Goal: Transaction & Acquisition: Purchase product/service

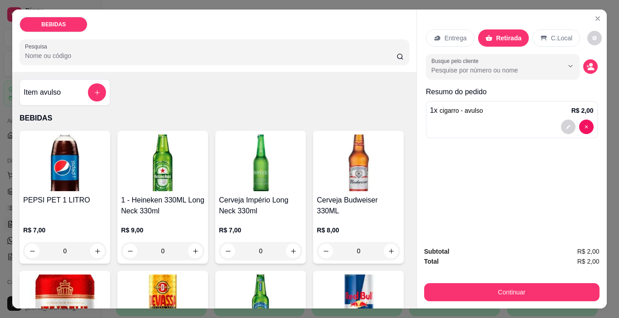
click at [171, 159] on img at bounding box center [162, 162] width 83 height 57
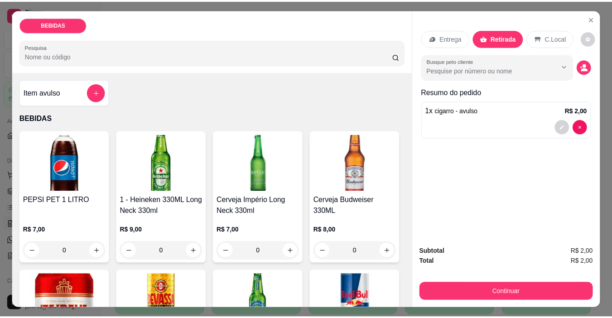
scroll to position [91, 0]
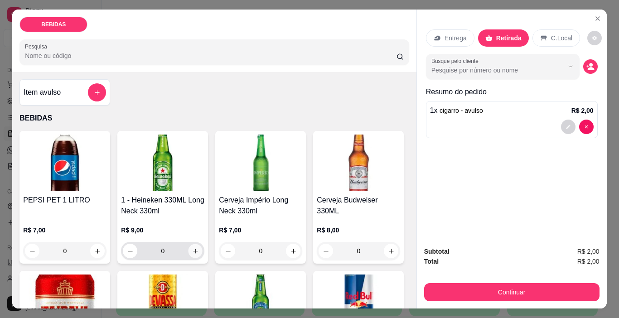
click at [193, 248] on icon "increase-product-quantity" at bounding box center [195, 251] width 7 height 7
type input "1"
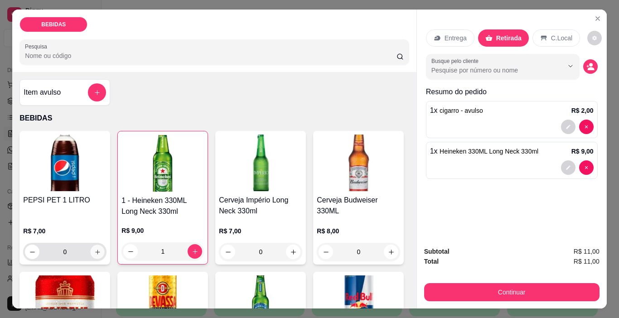
click at [91, 248] on button "increase-product-quantity" at bounding box center [98, 252] width 14 height 14
type input "1"
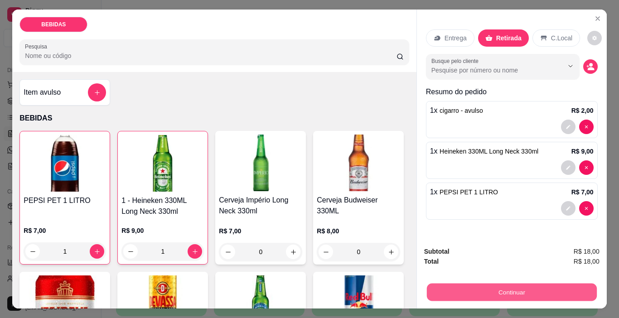
click at [426, 287] on button "Continuar" at bounding box center [511, 292] width 170 height 18
click at [537, 297] on button "Continuar" at bounding box center [511, 292] width 175 height 18
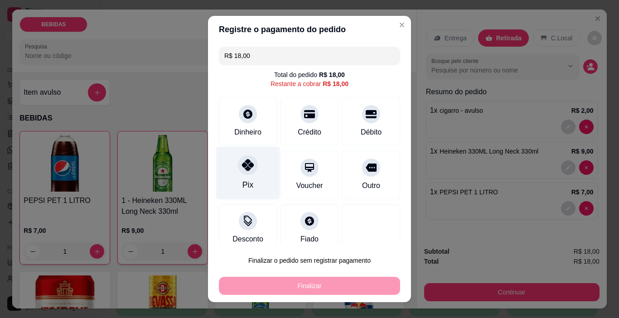
click at [238, 172] on div at bounding box center [248, 165] width 20 height 20
type input "R$ 0,00"
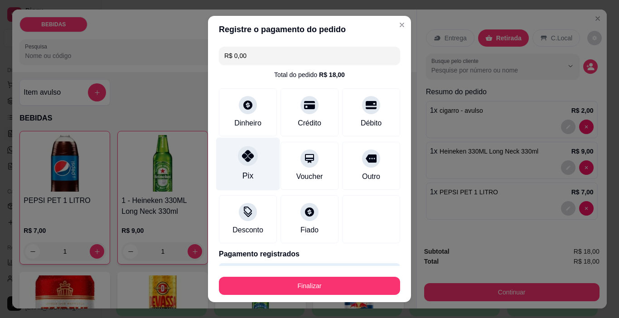
click at [247, 168] on div "Pix" at bounding box center [248, 164] width 64 height 53
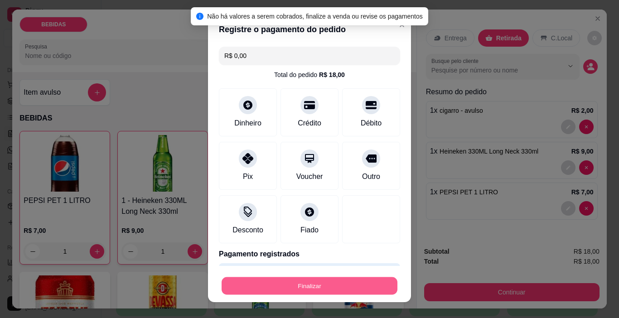
click at [286, 287] on button "Finalizar" at bounding box center [309, 286] width 176 height 18
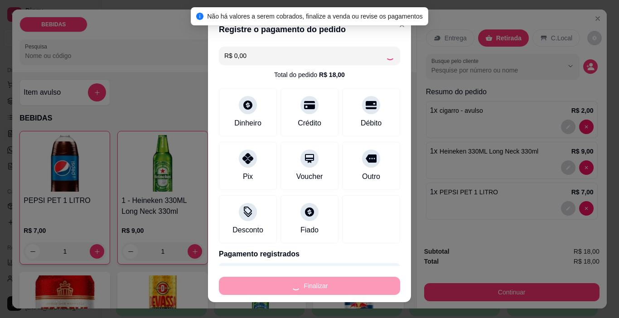
type input "0"
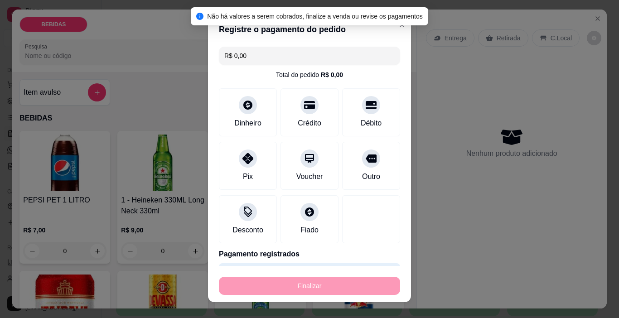
type input "-R$ 18,00"
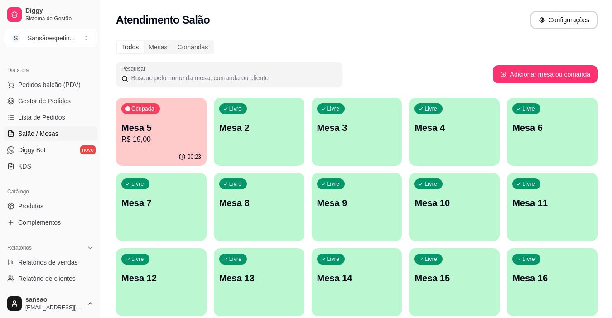
click at [177, 154] on div "00:23" at bounding box center [161, 157] width 91 height 18
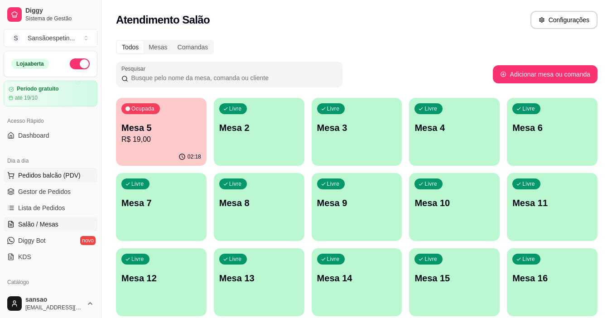
click at [51, 175] on span "Pedidos balcão (PDV)" at bounding box center [49, 175] width 62 height 9
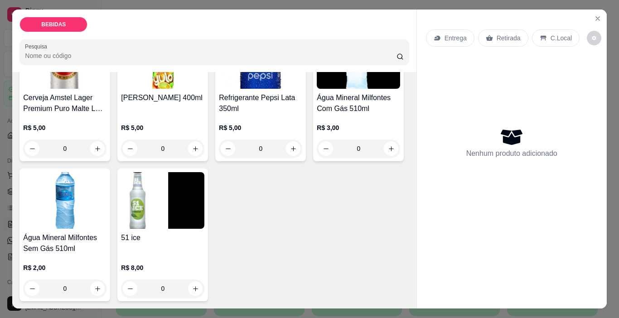
scroll to position [498, 0]
click at [384, 156] on button "increase-product-quantity" at bounding box center [391, 148] width 14 height 14
type input "1"
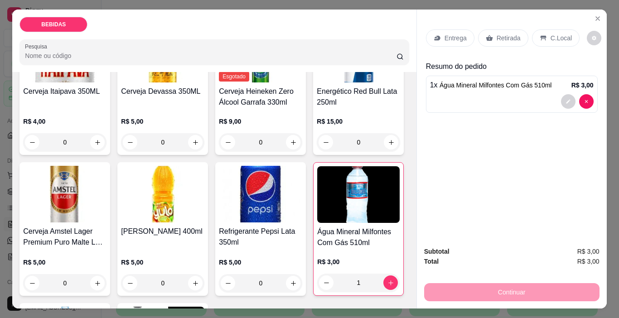
scroll to position [272, 0]
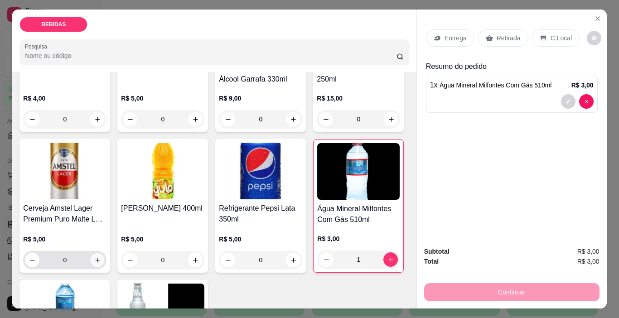
click at [105, 253] on button "increase-product-quantity" at bounding box center [98, 260] width 14 height 14
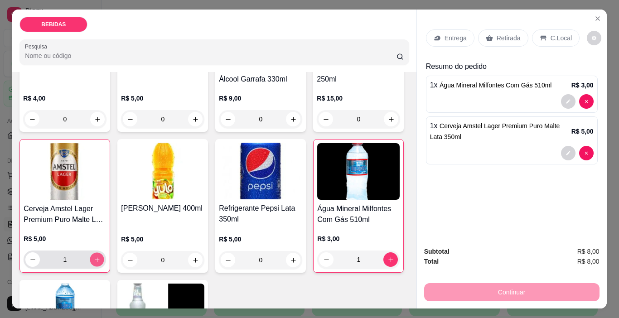
click at [104, 253] on button "increase-product-quantity" at bounding box center [97, 260] width 14 height 14
click at [104, 252] on button "increase-product-quantity" at bounding box center [97, 259] width 14 height 14
click at [101, 256] on icon "increase-product-quantity" at bounding box center [97, 259] width 7 height 7
type input "4"
click at [503, 36] on p "Retirada" at bounding box center [508, 38] width 24 height 9
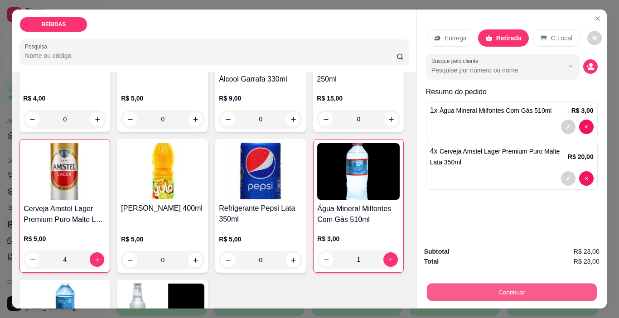
click at [430, 293] on button "Continuar" at bounding box center [511, 292] width 170 height 18
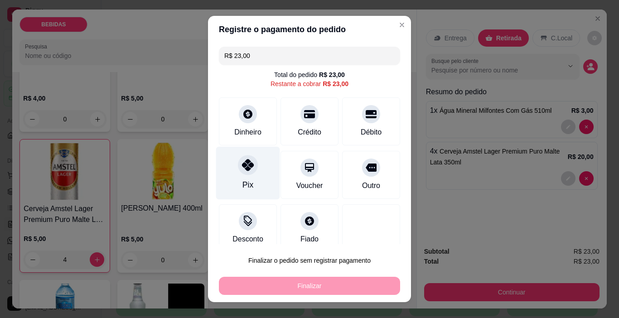
click at [237, 174] on div "Pix" at bounding box center [248, 173] width 64 height 53
type input "R$ 0,00"
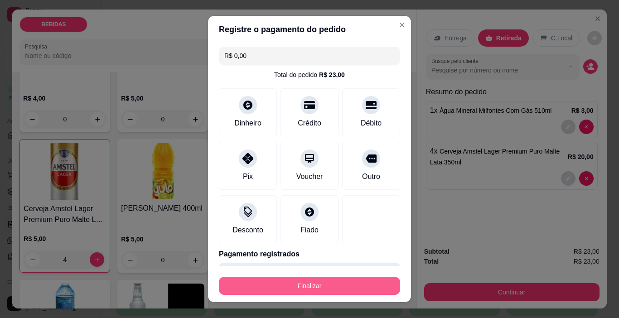
click at [329, 278] on button "Finalizar" at bounding box center [309, 286] width 181 height 18
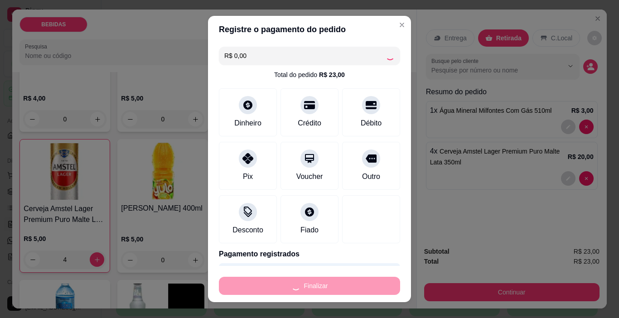
type input "0"
type input "-R$ 23,00"
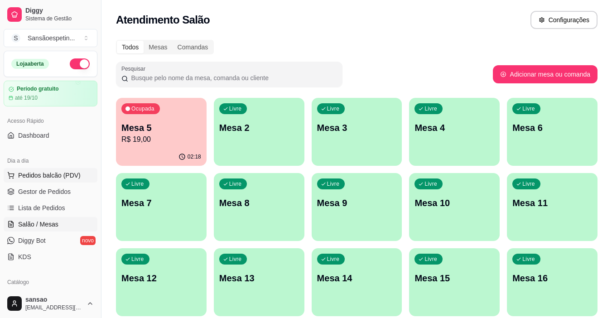
click at [34, 178] on span "Pedidos balcão (PDV)" at bounding box center [49, 175] width 62 height 9
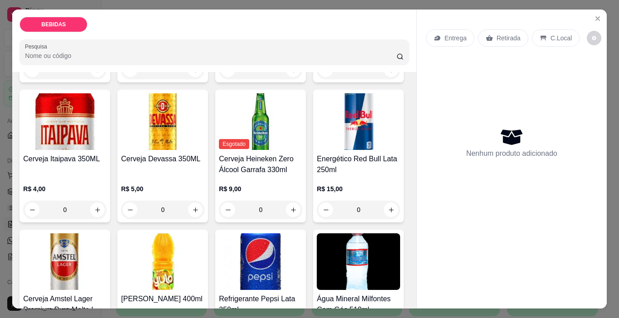
scroll to position [226, 0]
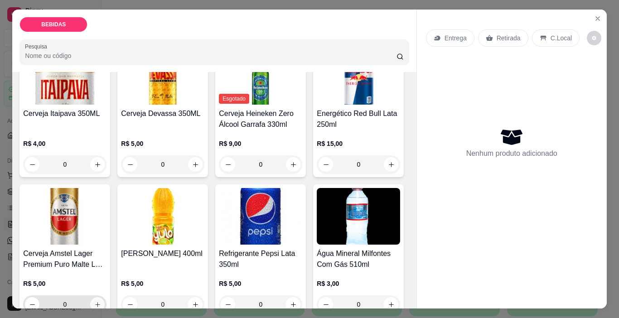
click at [101, 301] on icon "increase-product-quantity" at bounding box center [97, 304] width 7 height 7
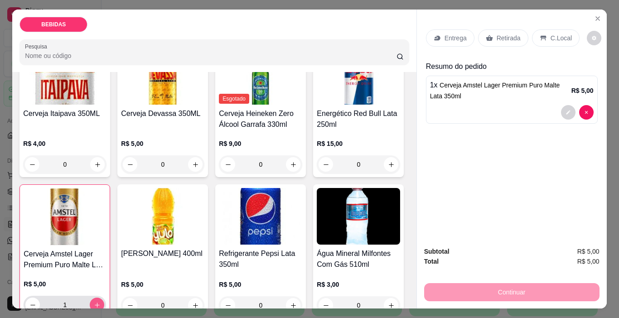
click at [101, 302] on icon "increase-product-quantity" at bounding box center [97, 305] width 7 height 7
type input "4"
click at [509, 35] on p "Retirada" at bounding box center [508, 38] width 24 height 9
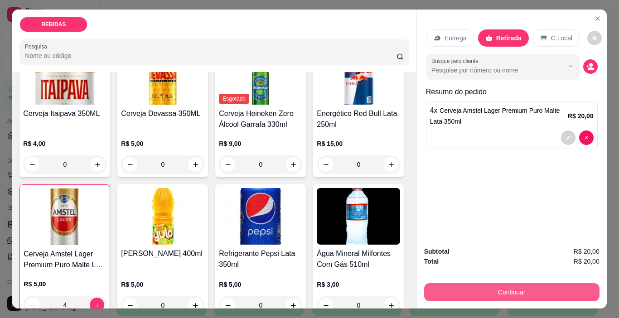
click at [522, 285] on button "Continuar" at bounding box center [511, 292] width 175 height 18
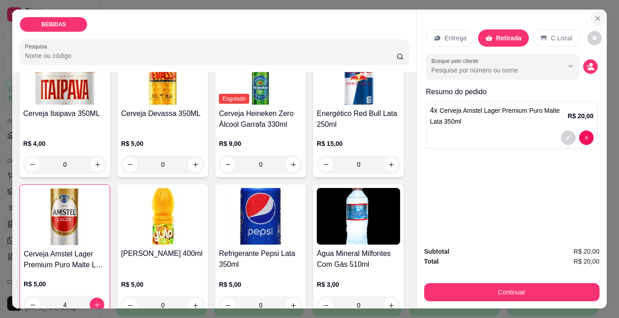
click at [594, 15] on icon "Close" at bounding box center [597, 18] width 7 height 7
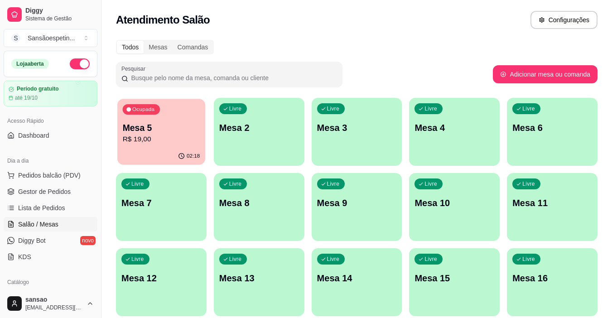
click at [167, 122] on p "Mesa 5" at bounding box center [161, 128] width 77 height 12
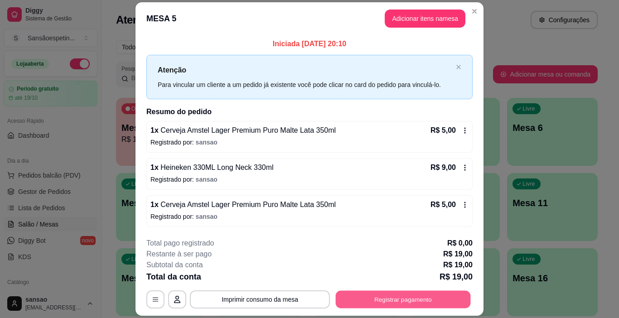
click at [386, 293] on button "Registrar pagamento" at bounding box center [403, 299] width 135 height 18
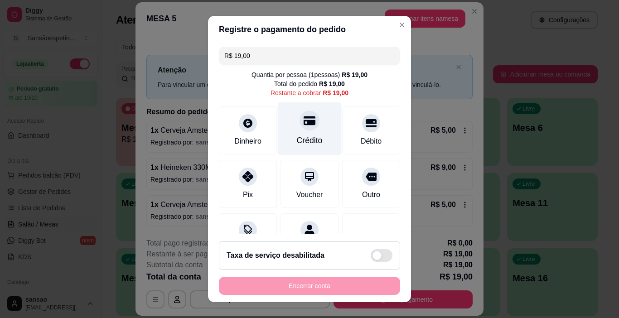
click at [301, 127] on div at bounding box center [309, 121] width 20 height 20
type input "R$ 0,00"
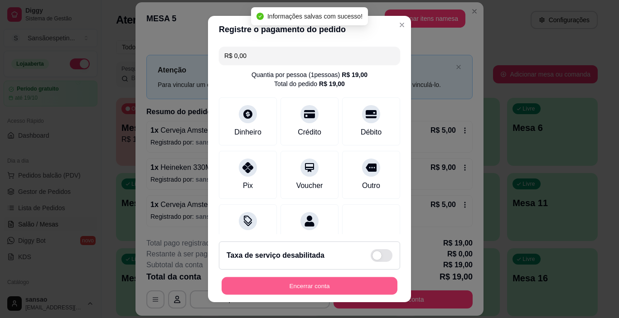
click at [377, 277] on button "Encerrar conta" at bounding box center [309, 286] width 176 height 18
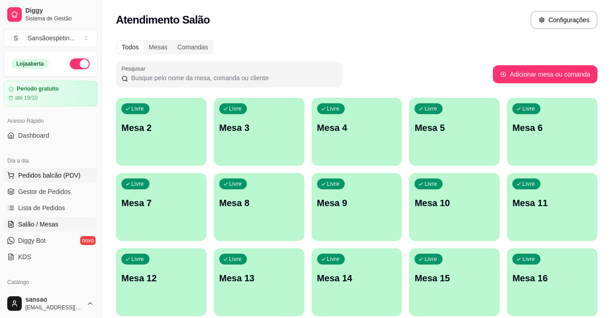
click at [59, 170] on button "Pedidos balcão (PDV)" at bounding box center [51, 175] width 94 height 14
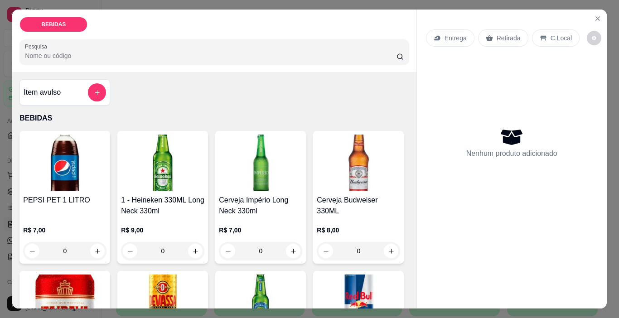
drag, startPoint x: 59, startPoint y: 170, endPoint x: 63, endPoint y: 179, distance: 9.9
drag, startPoint x: 63, startPoint y: 179, endPoint x: 69, endPoint y: 191, distance: 13.0
drag, startPoint x: 69, startPoint y: 191, endPoint x: 62, endPoint y: 207, distance: 17.2
click at [62, 207] on div "PEPSI PET 1 LITRO" at bounding box center [64, 206] width 83 height 22
